Goal: Navigation & Orientation: Find specific page/section

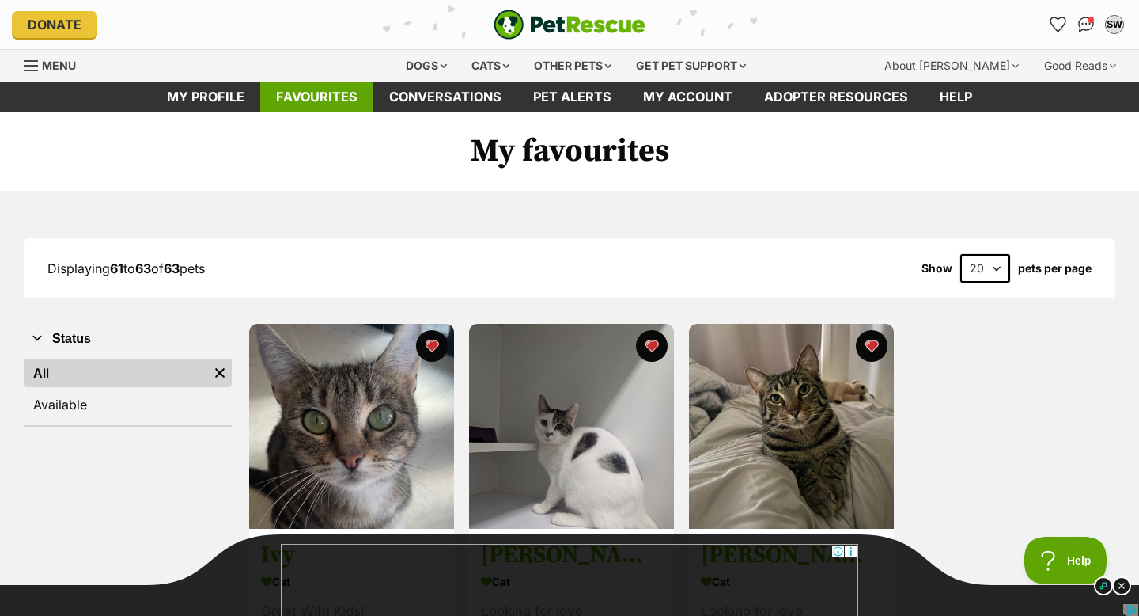
click at [302, 93] on link "Favourites" at bounding box center [316, 96] width 113 height 31
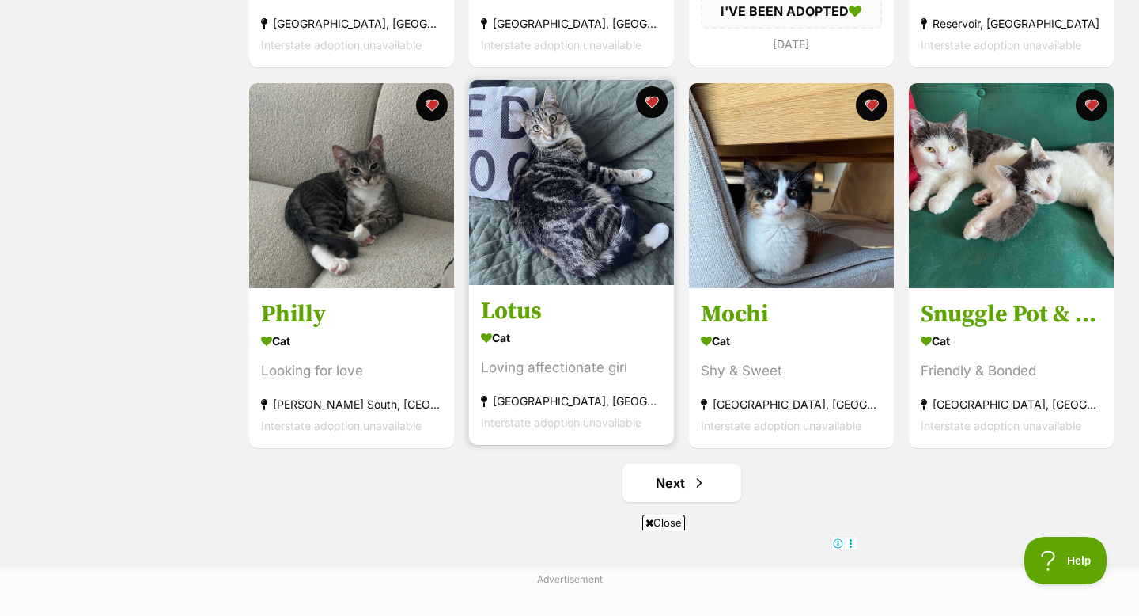
scroll to position [1778, 0]
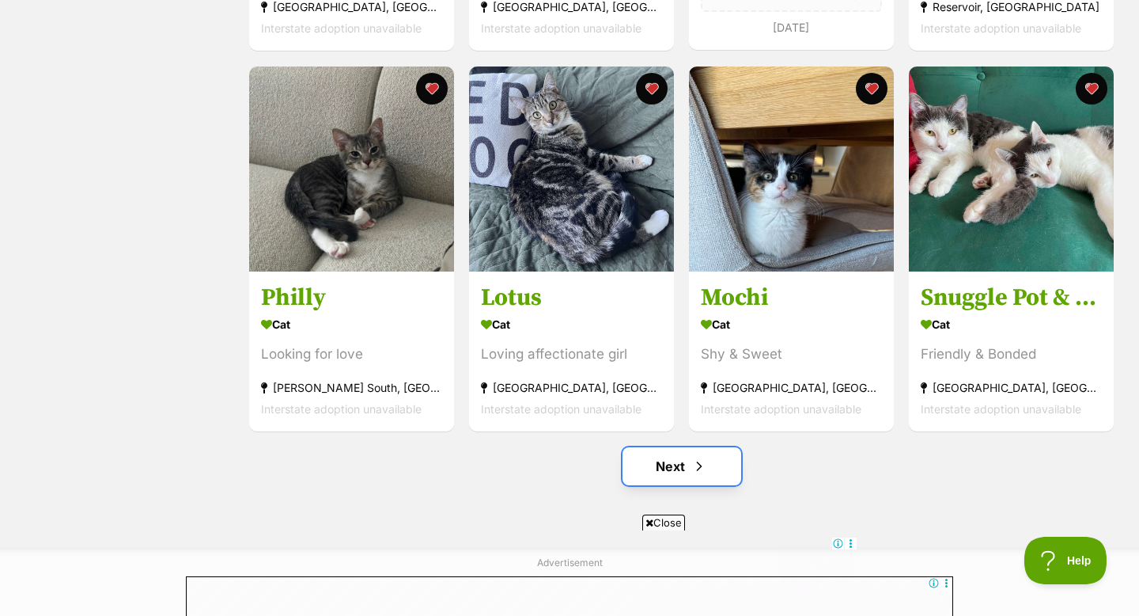
click at [678, 464] on link "Next" at bounding box center [682, 466] width 119 height 38
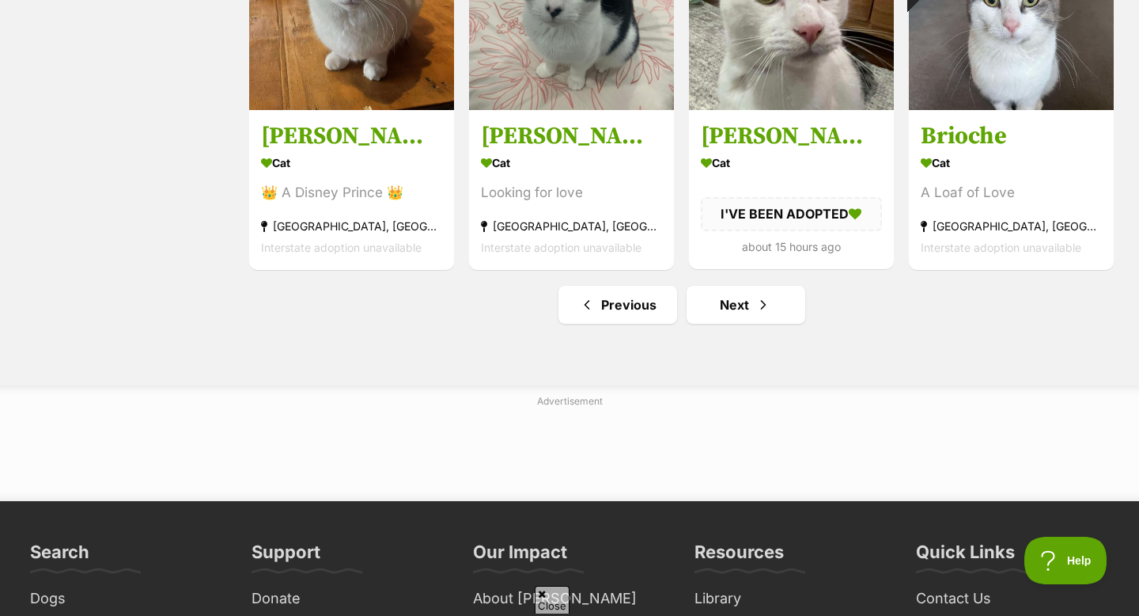
scroll to position [2072, 0]
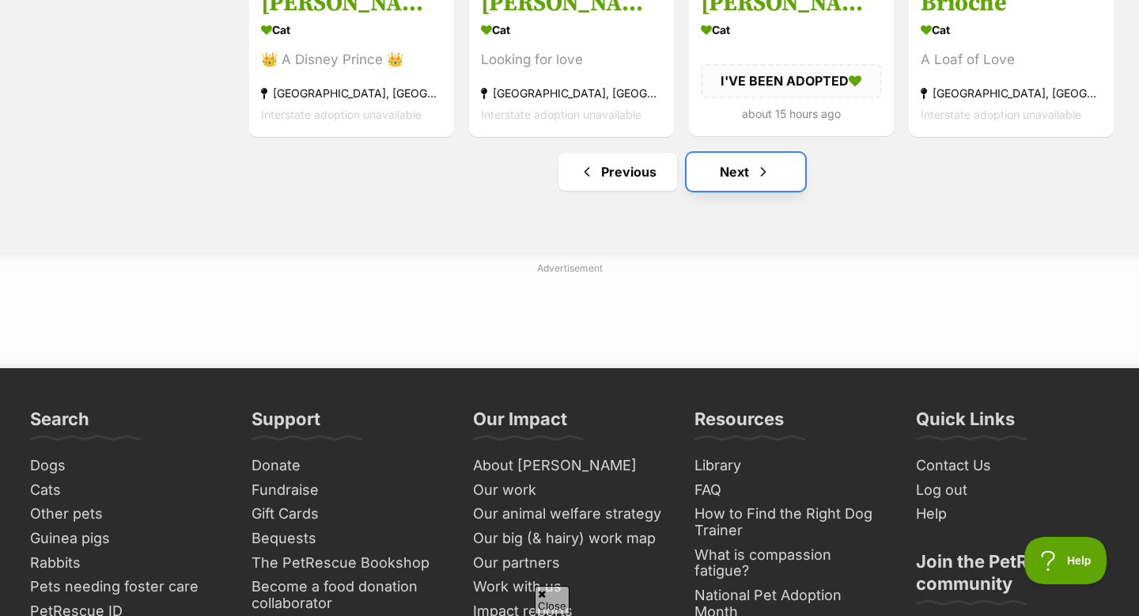
click at [759, 181] on span "Next page" at bounding box center [764, 171] width 16 height 19
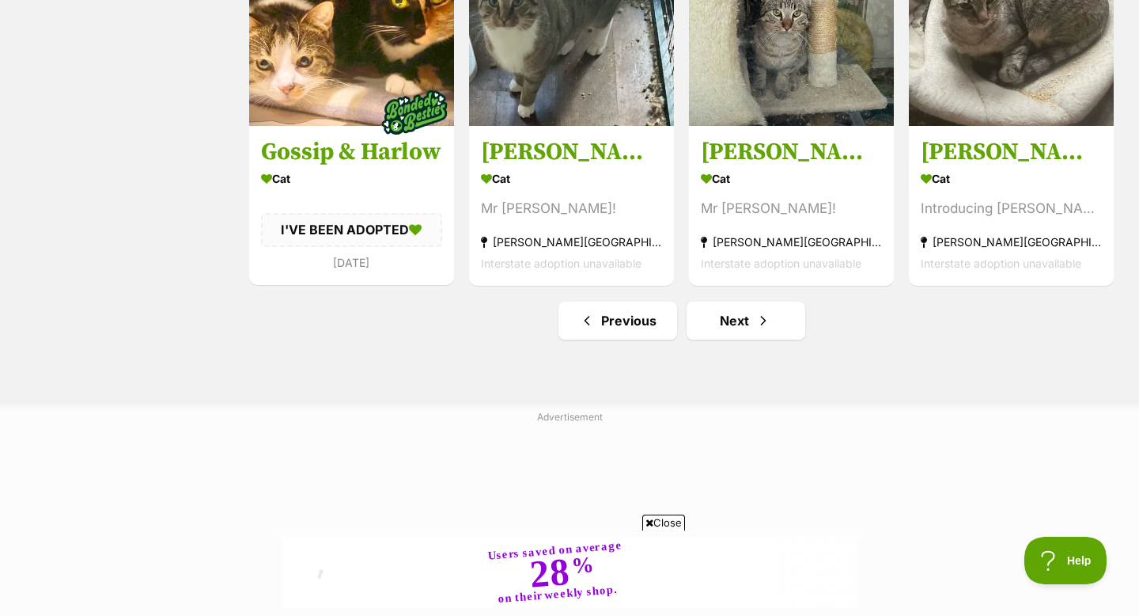
scroll to position [1979, 0]
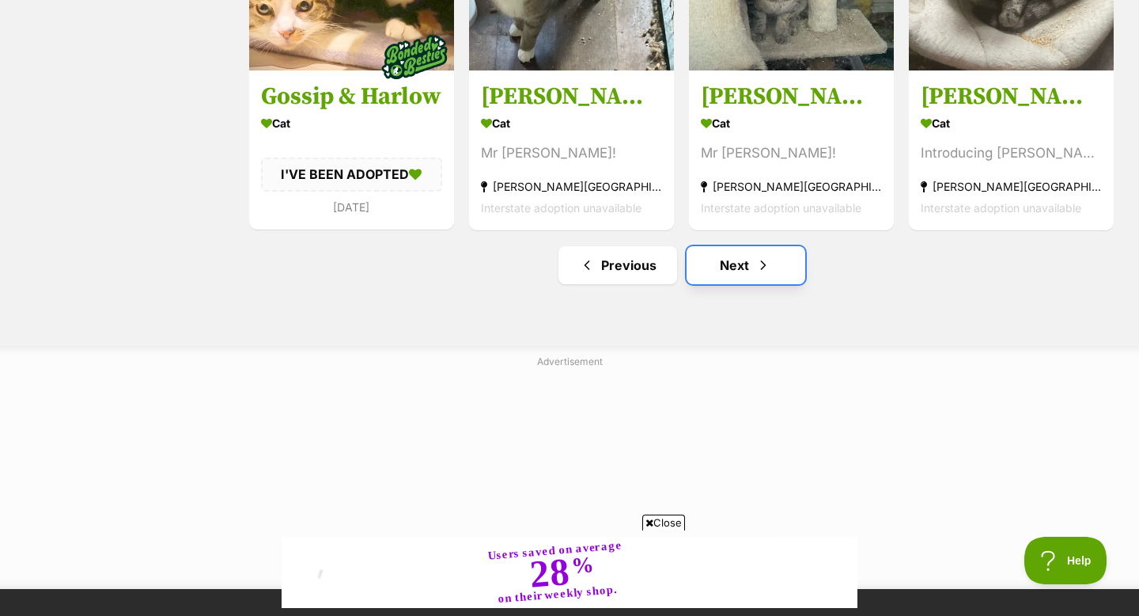
click at [746, 273] on link "Next" at bounding box center [746, 265] width 119 height 38
